Goal: Task Accomplishment & Management: Use online tool/utility

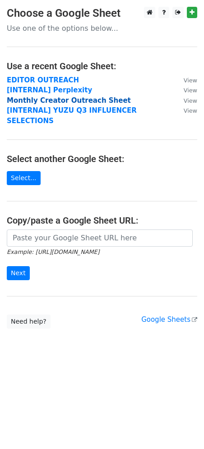
click at [52, 96] on strong "Monthly Creator Outreach Sheet" at bounding box center [69, 100] width 124 height 8
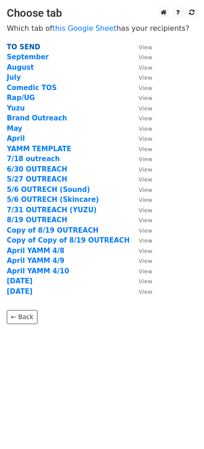
click at [33, 48] on strong "TO SEND" at bounding box center [23, 47] width 33 height 8
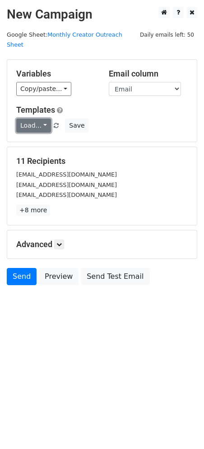
click at [30, 118] on link "Load..." at bounding box center [33, 125] width 35 height 14
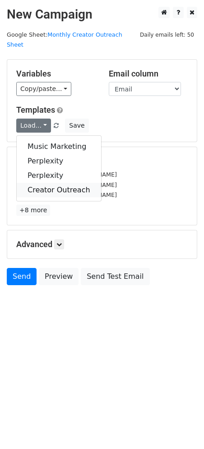
click at [40, 183] on link "Creator Outreach" at bounding box center [59, 190] width 85 height 14
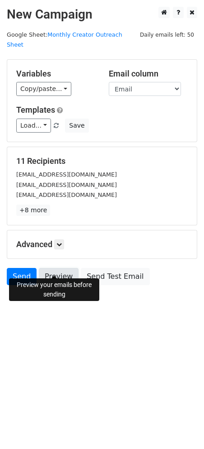
click at [56, 268] on link "Preview" at bounding box center [59, 276] width 40 height 17
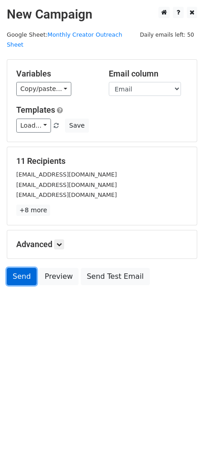
click at [19, 270] on link "Send" at bounding box center [22, 276] width 30 height 17
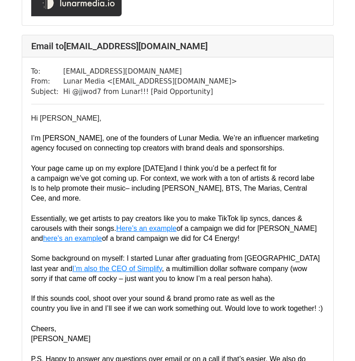
scroll to position [3121, 0]
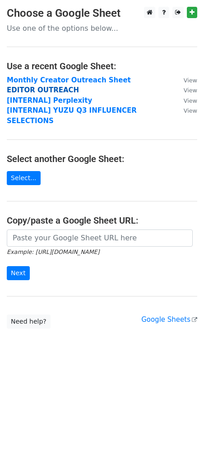
click at [56, 89] on strong "EDITOR OUTREACH" at bounding box center [43, 90] width 72 height 8
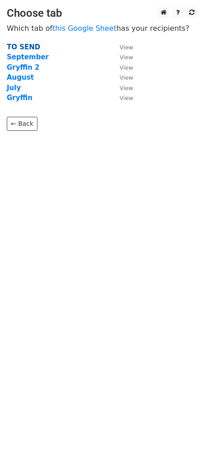
click at [23, 44] on strong "TO SEND" at bounding box center [23, 47] width 33 height 8
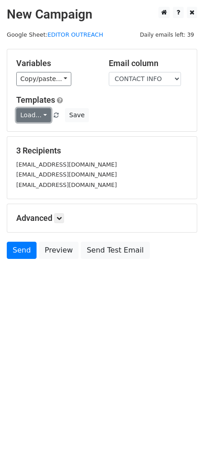
click at [36, 117] on link "Load..." at bounding box center [33, 115] width 35 height 14
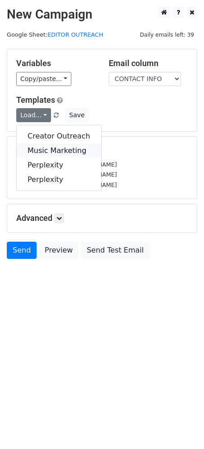
click at [50, 151] on link "Music Marketing" at bounding box center [59, 150] width 85 height 14
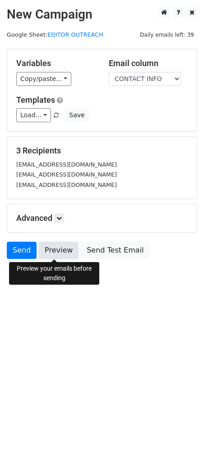
click at [52, 252] on link "Preview" at bounding box center [59, 250] width 40 height 17
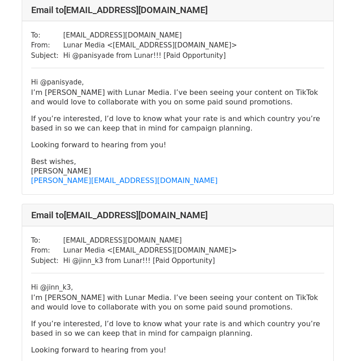
scroll to position [362, 0]
